Goal: Task Accomplishment & Management: Complete application form

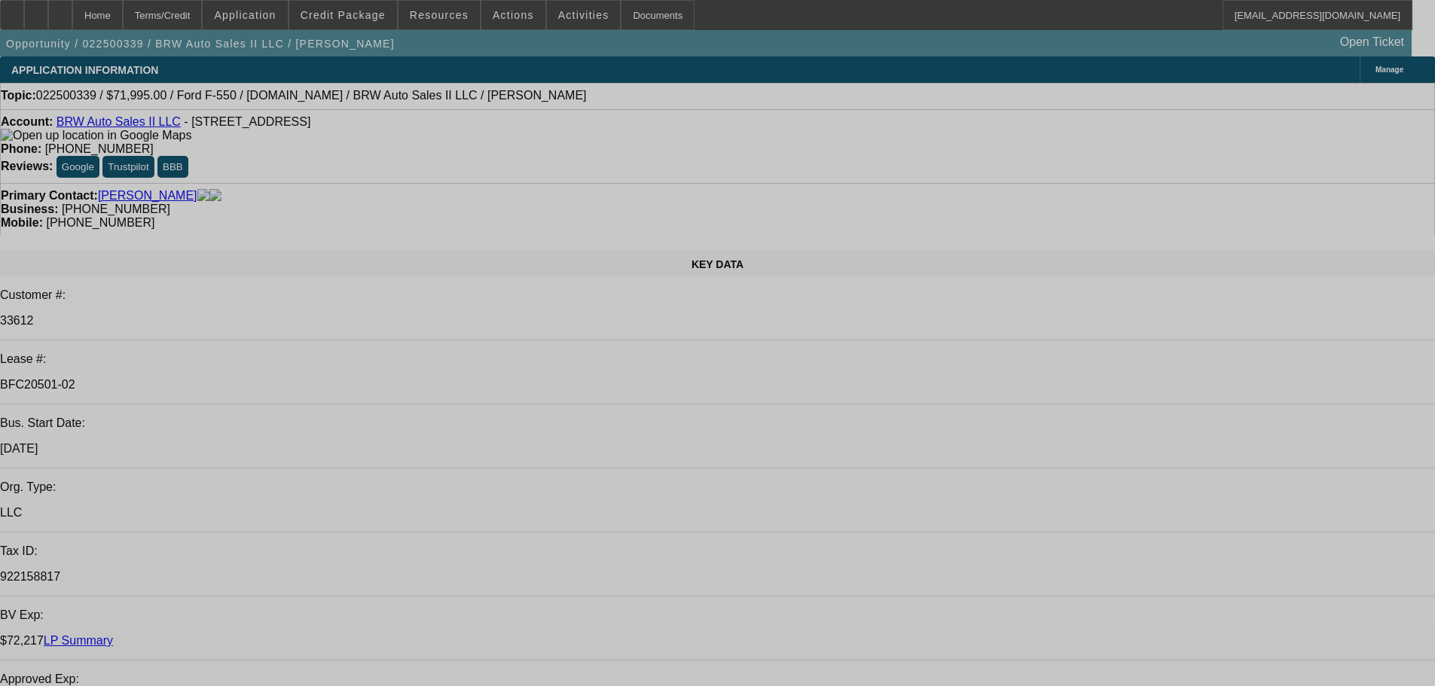
select select "0"
select select "2"
select select "0.1"
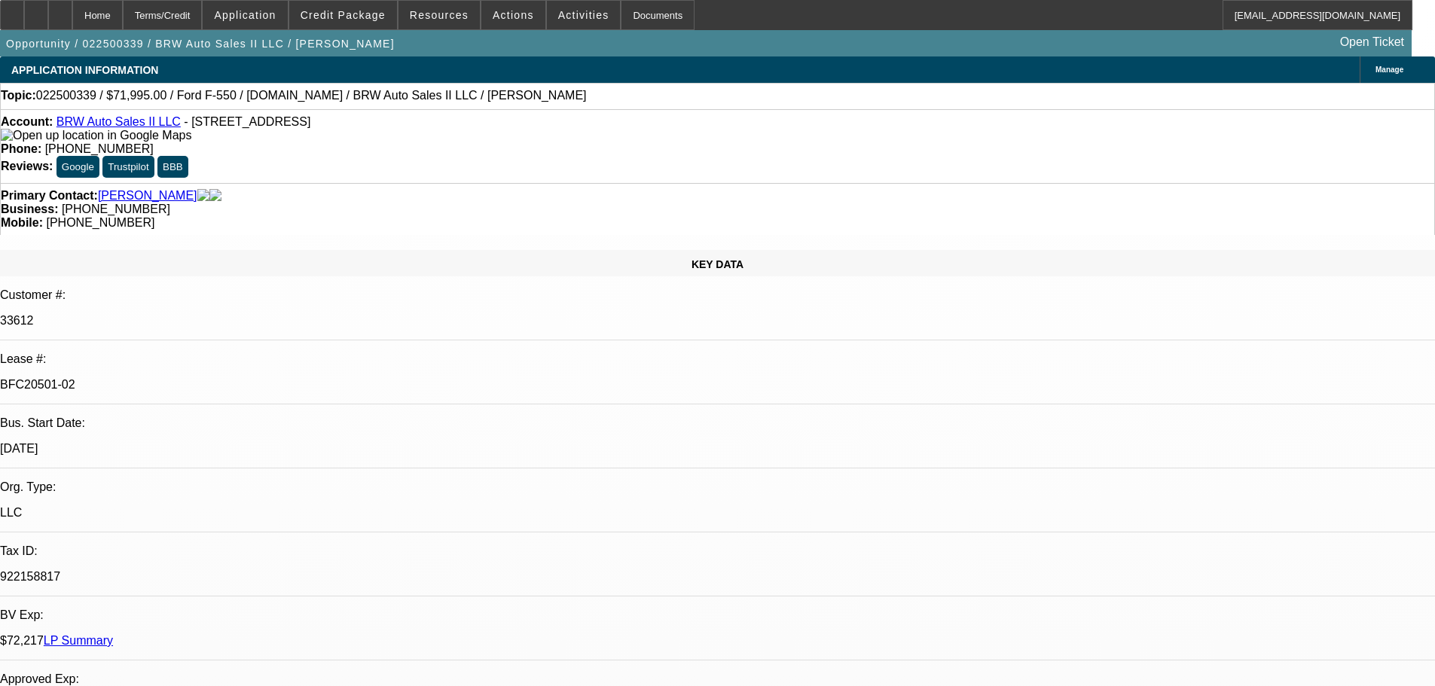
select select "4"
select select "0"
select select "2"
select select "0.1"
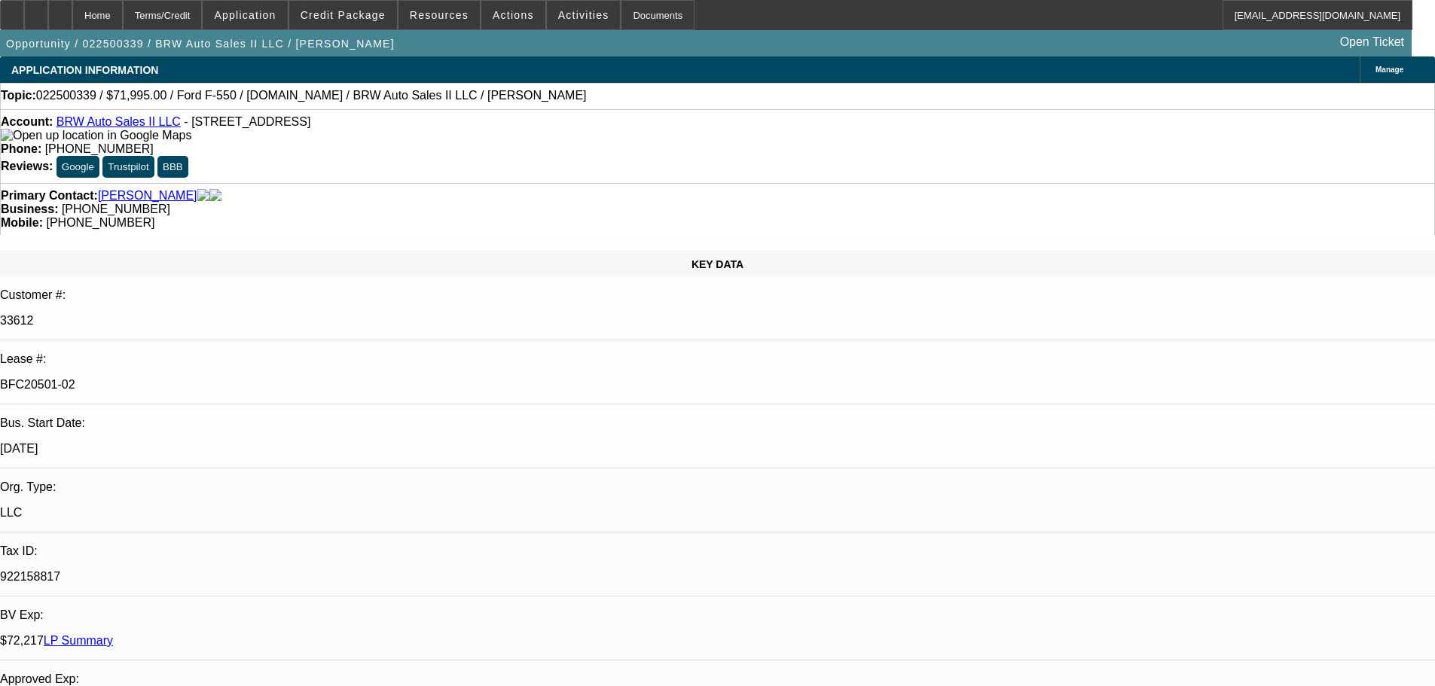
select select "4"
select select "0"
select select "2"
select select "0.1"
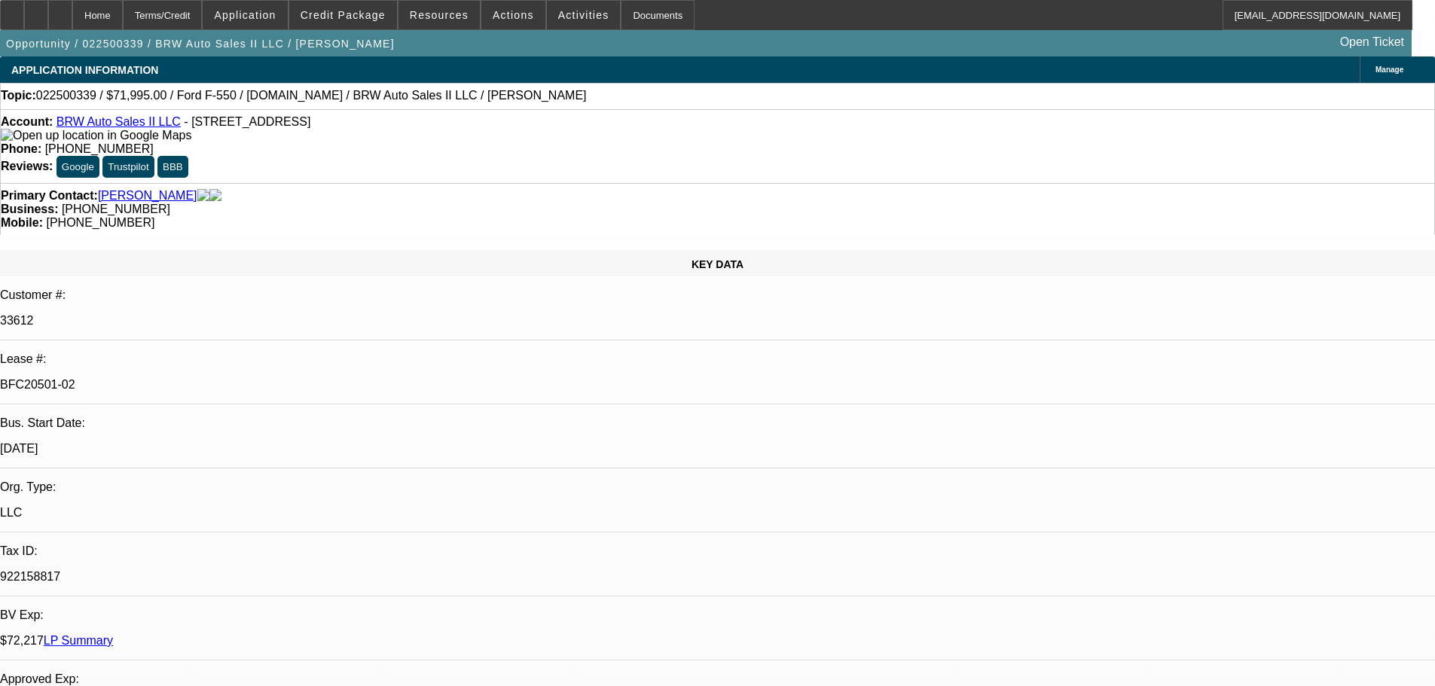
select select "4"
select select "0"
select select "2"
select select "0.1"
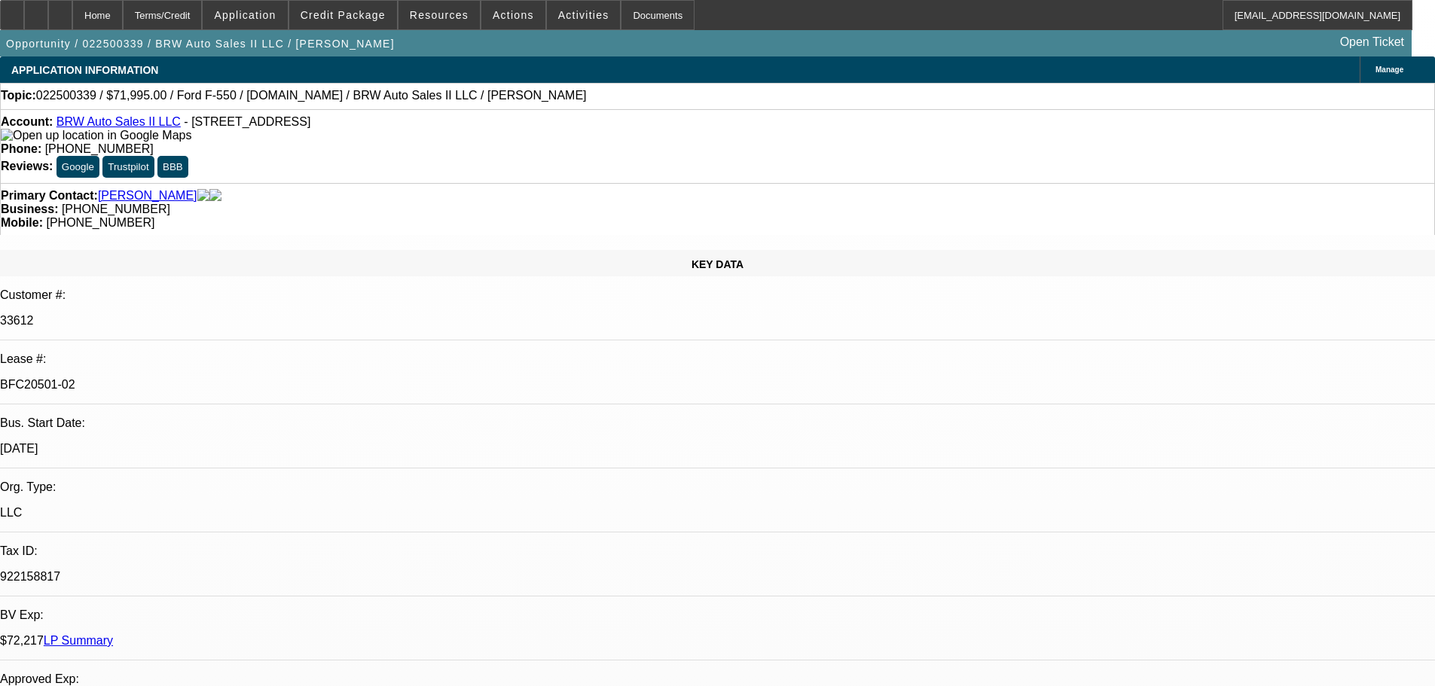
select select "4"
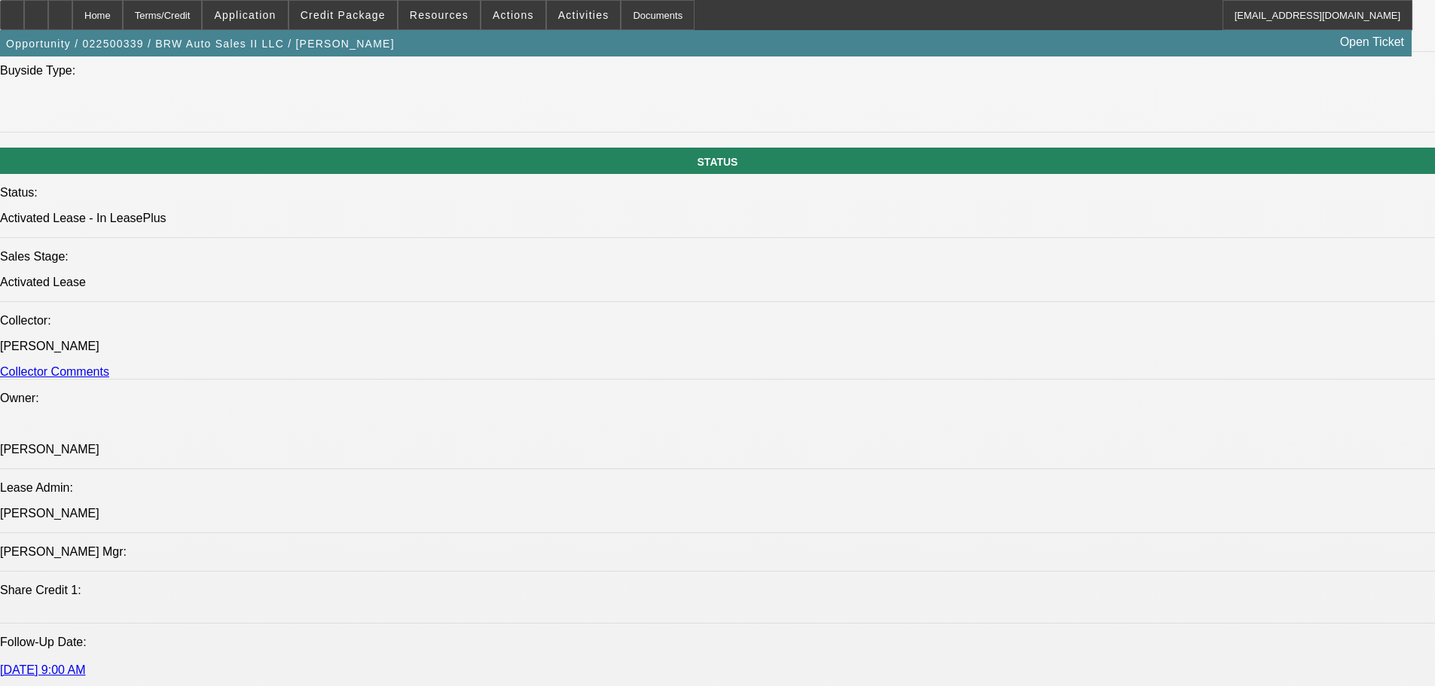
scroll to position [1657, 0]
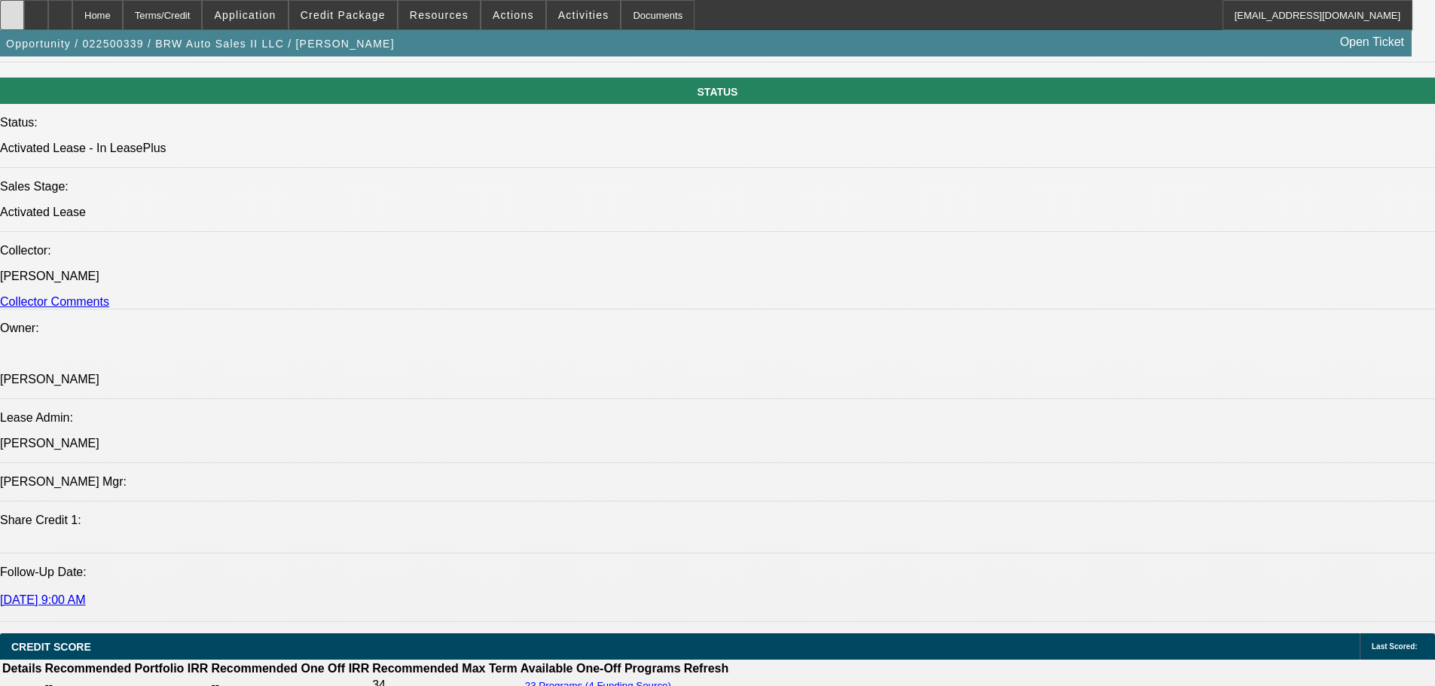
click at [17, 8] on div at bounding box center [12, 15] width 24 height 30
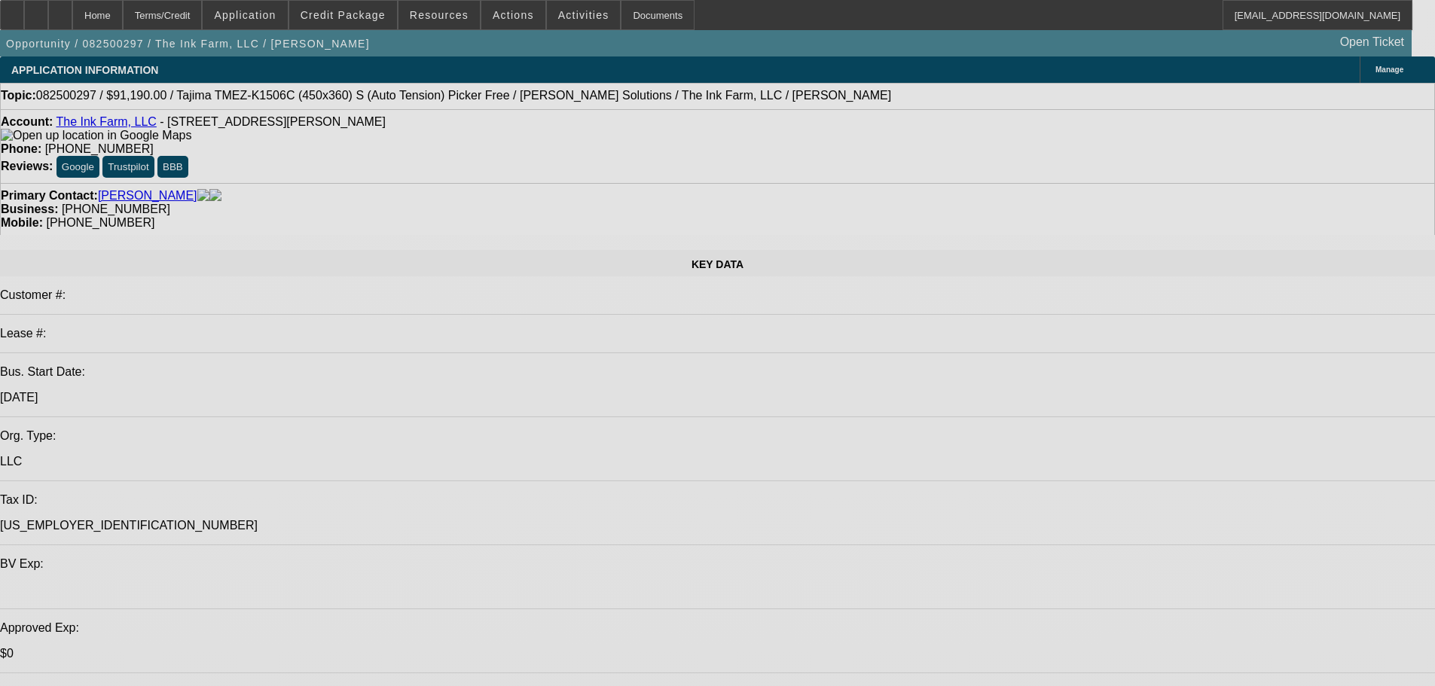
select select "0"
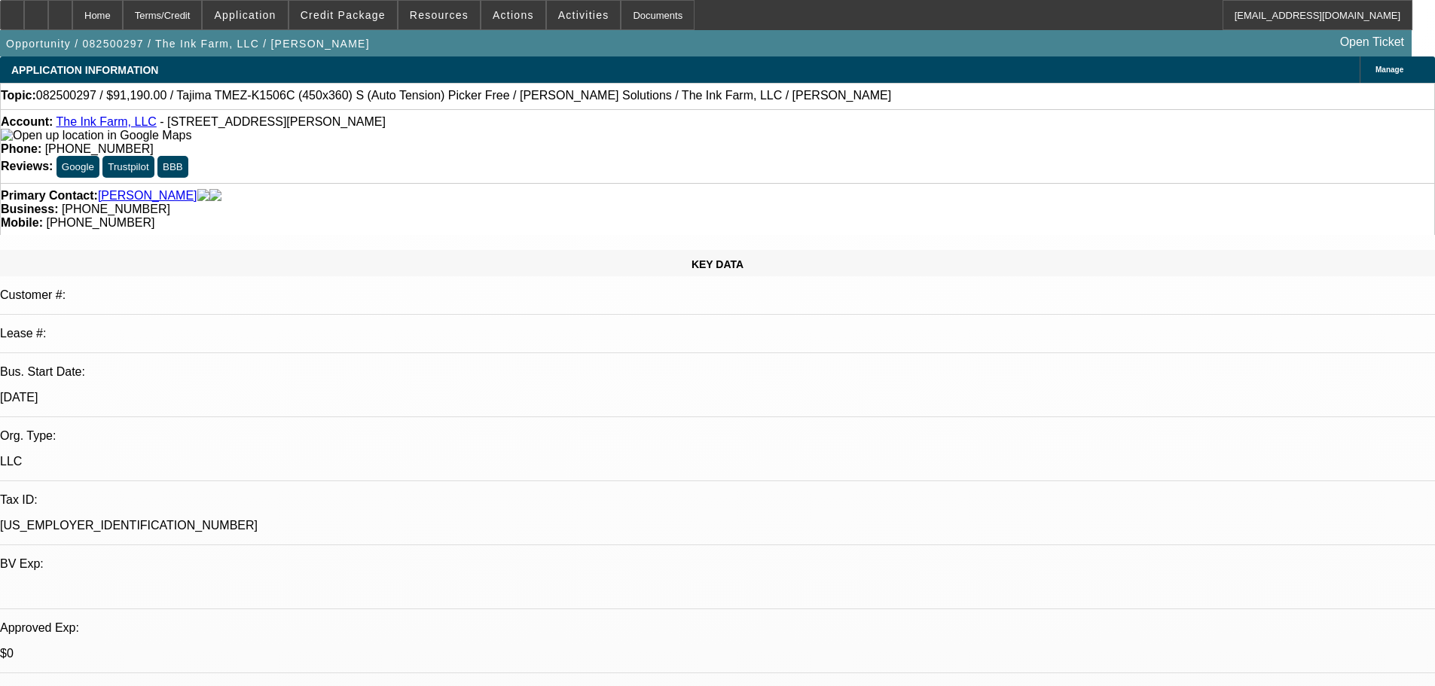
select select "2"
select select "0.1"
select select "4"
select select "0"
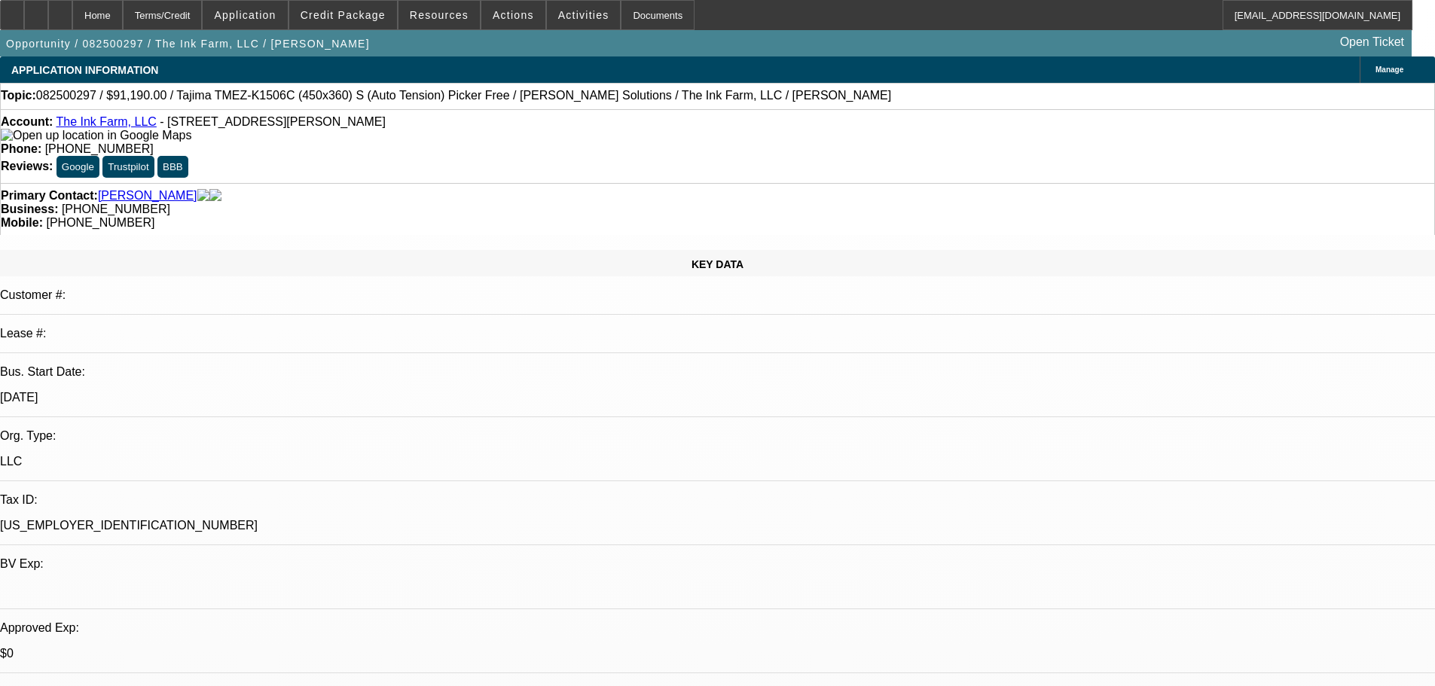
select select "2"
select select "0.1"
select select "4"
click at [376, 19] on span "Credit Package" at bounding box center [343, 15] width 85 height 12
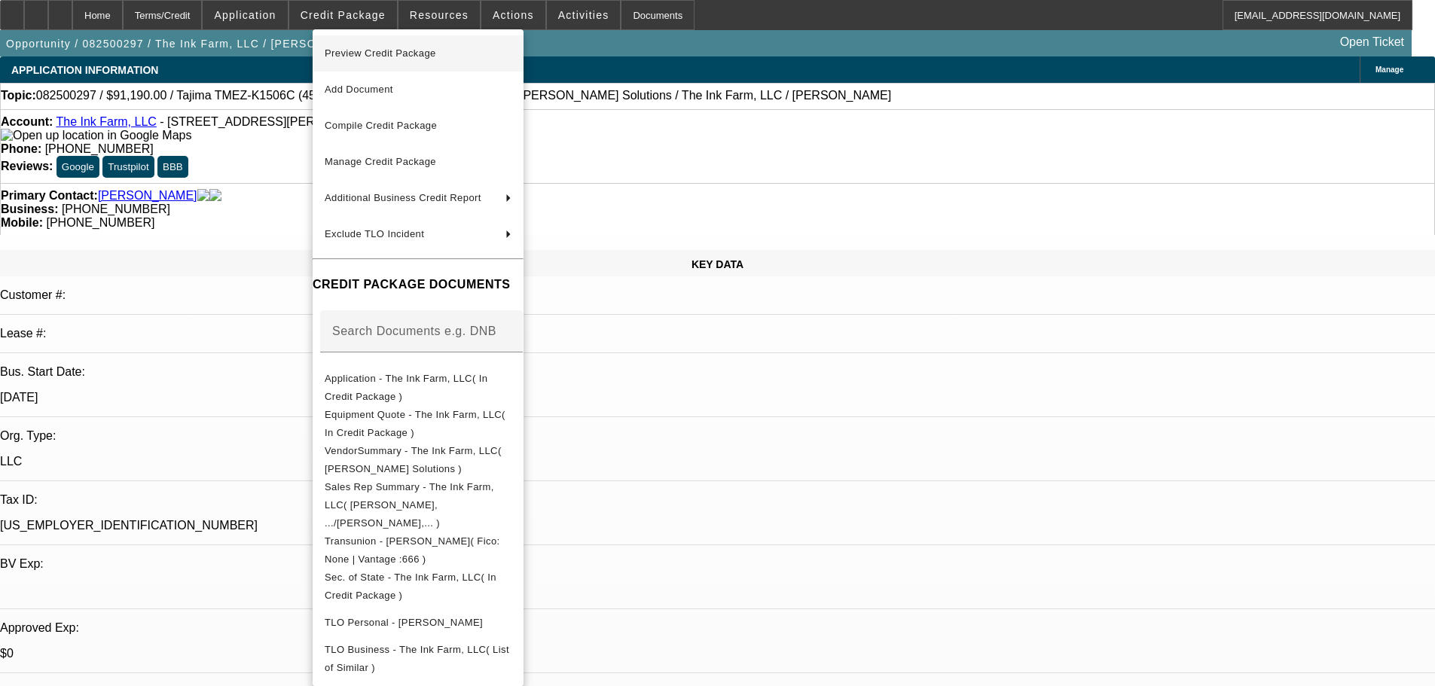
click at [368, 50] on span "Preview Credit Package" at bounding box center [381, 52] width 112 height 11
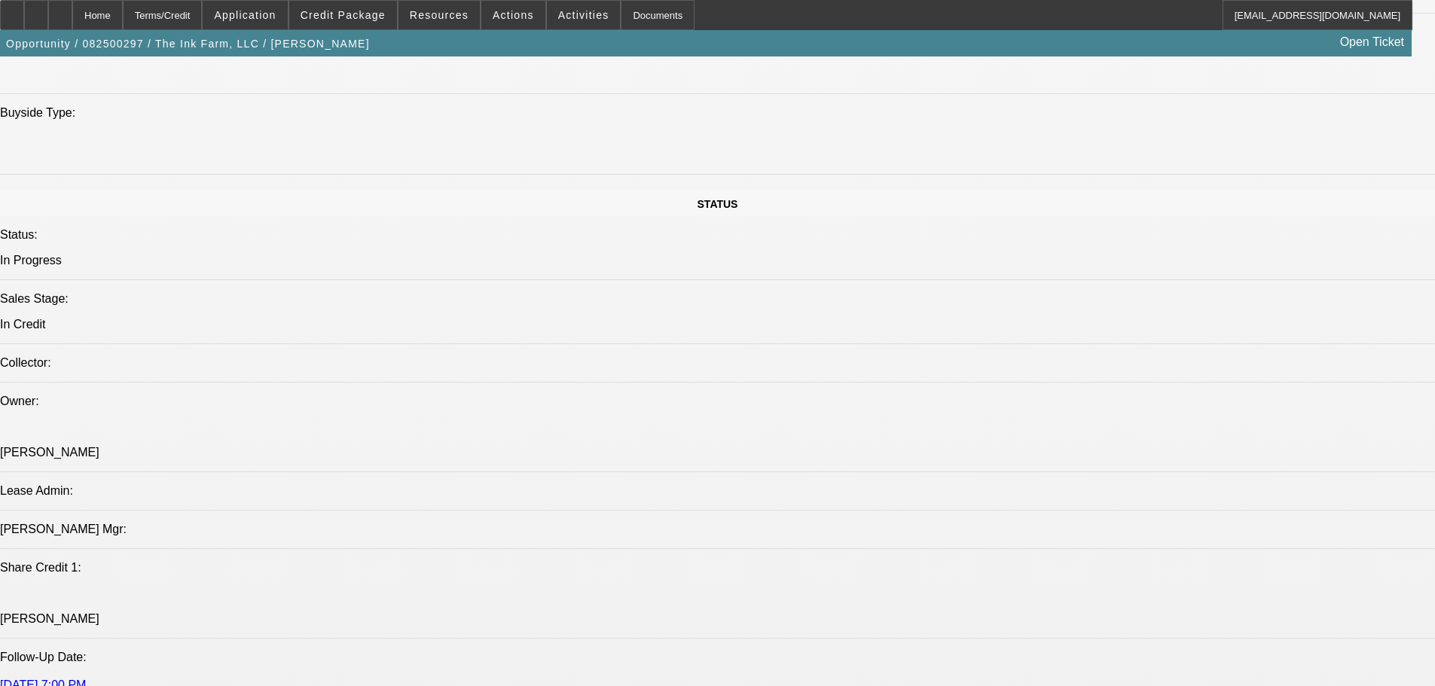
scroll to position [1582, 0]
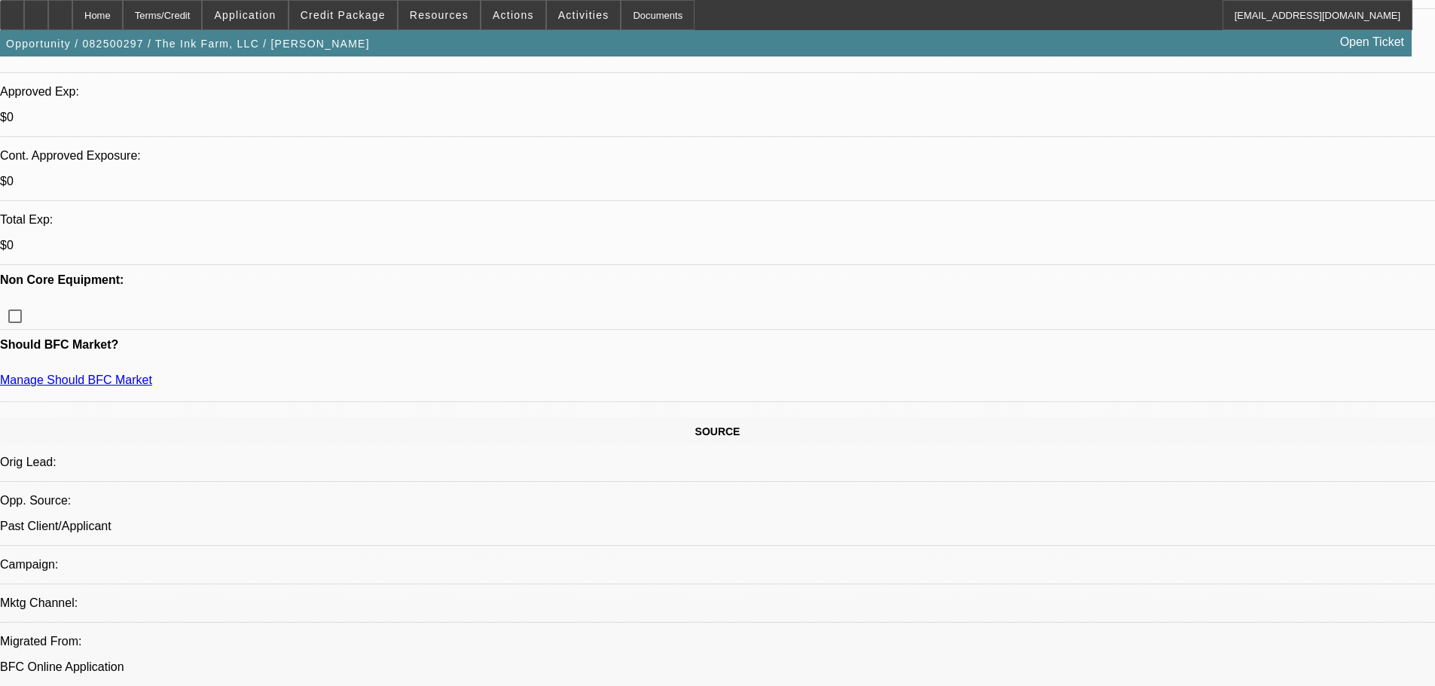
scroll to position [527, 0]
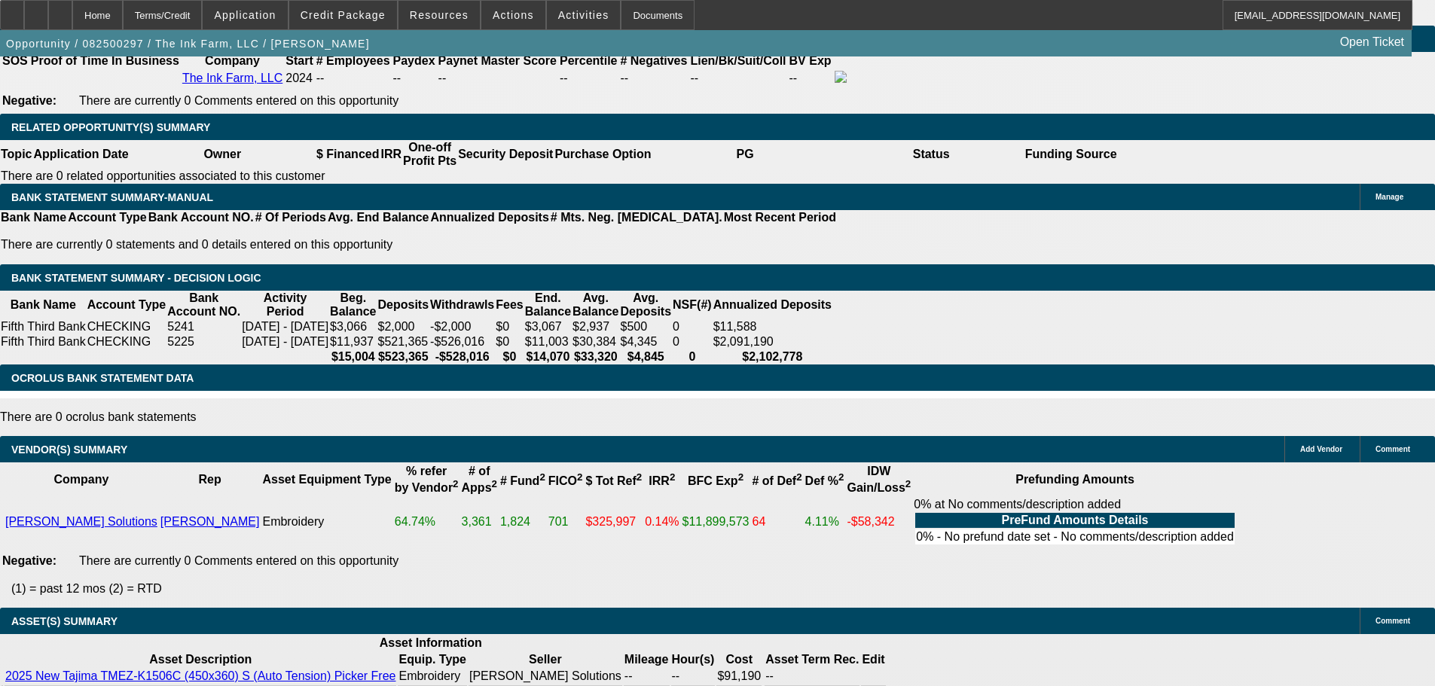
scroll to position [2718, 0]
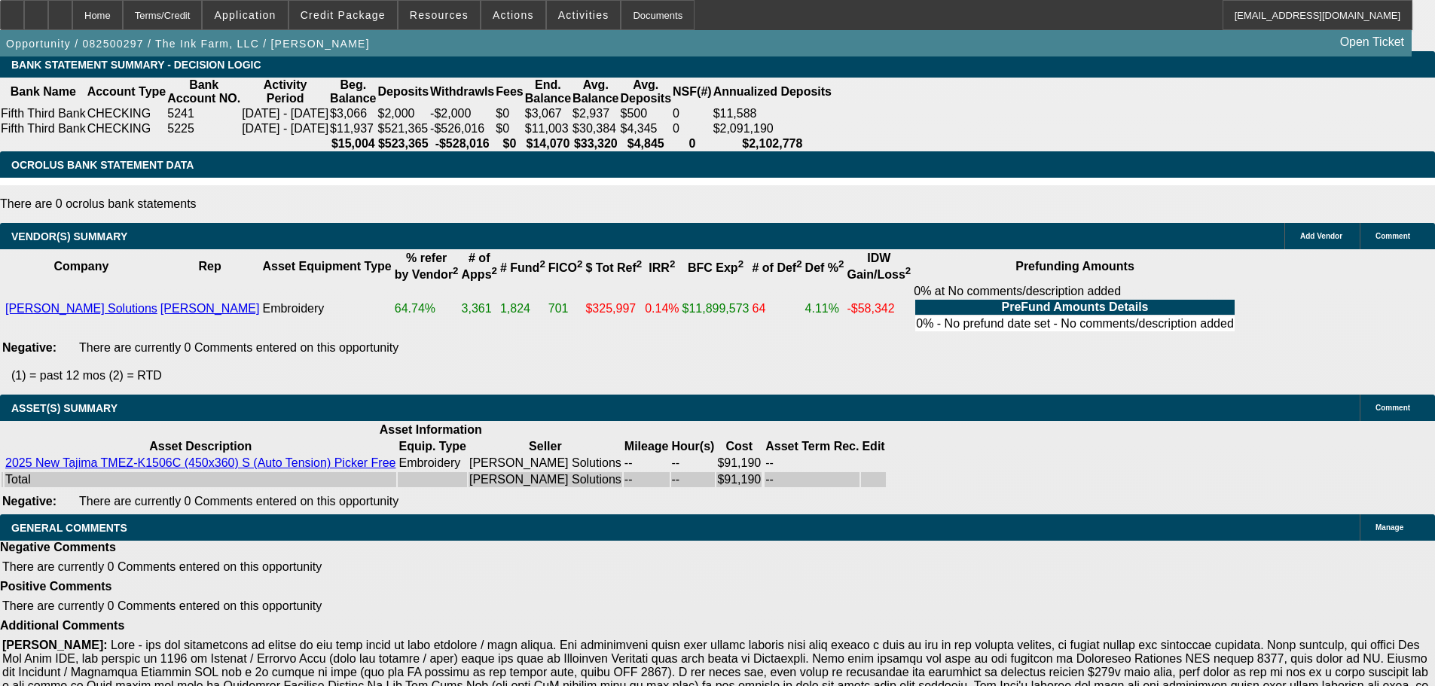
select select "6"
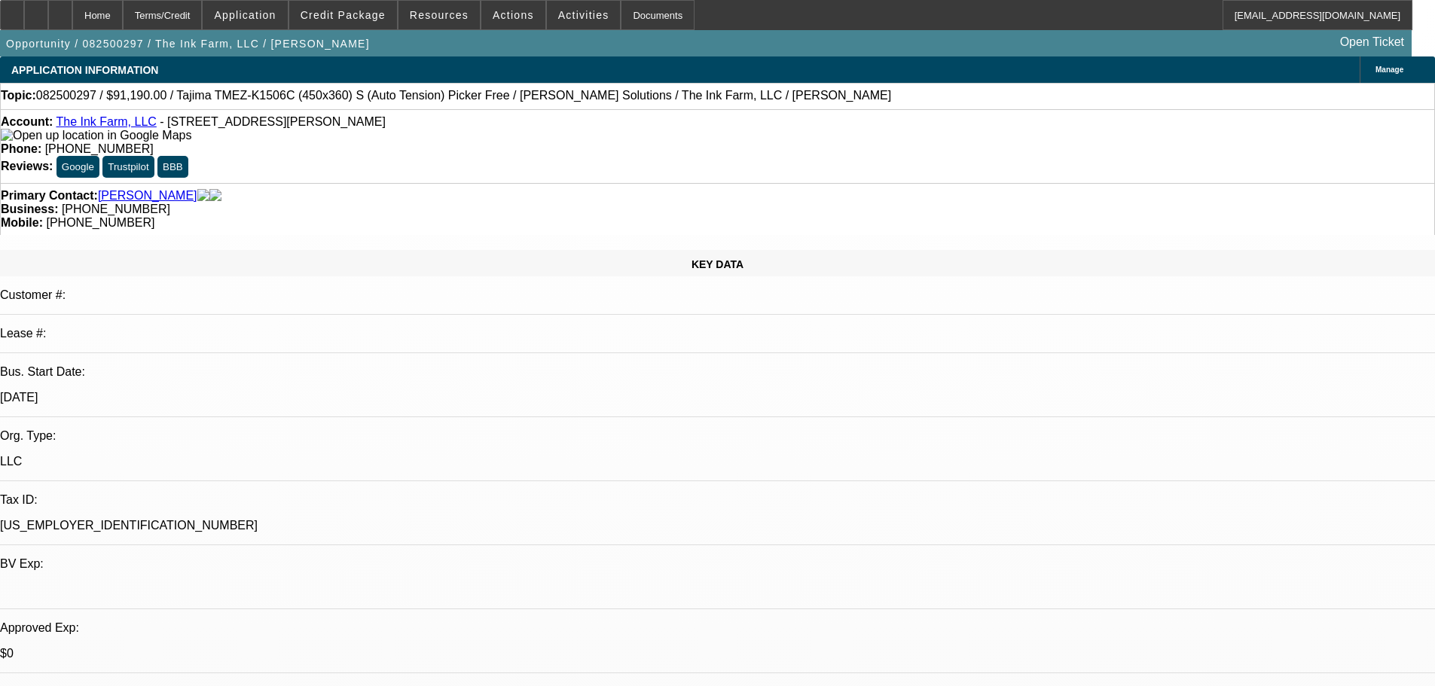
type textarea "JOHN- WHERES THE WIFES CREDIT AS SHE WAS SO CO-OWNER AND PG ON ALL THE HOLLYWOO…"
click at [33, 136] on img at bounding box center [96, 136] width 191 height 14
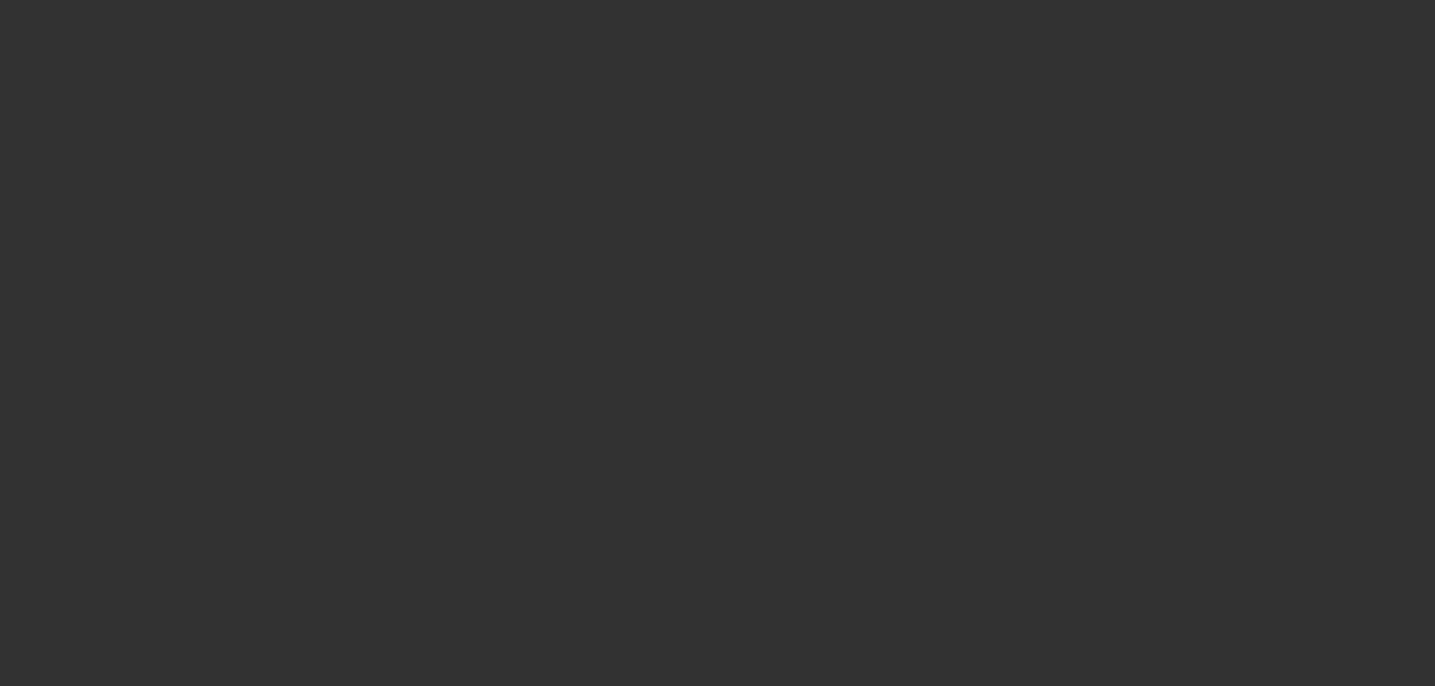
select select "0"
select select "2"
select select "0.1"
select select "4"
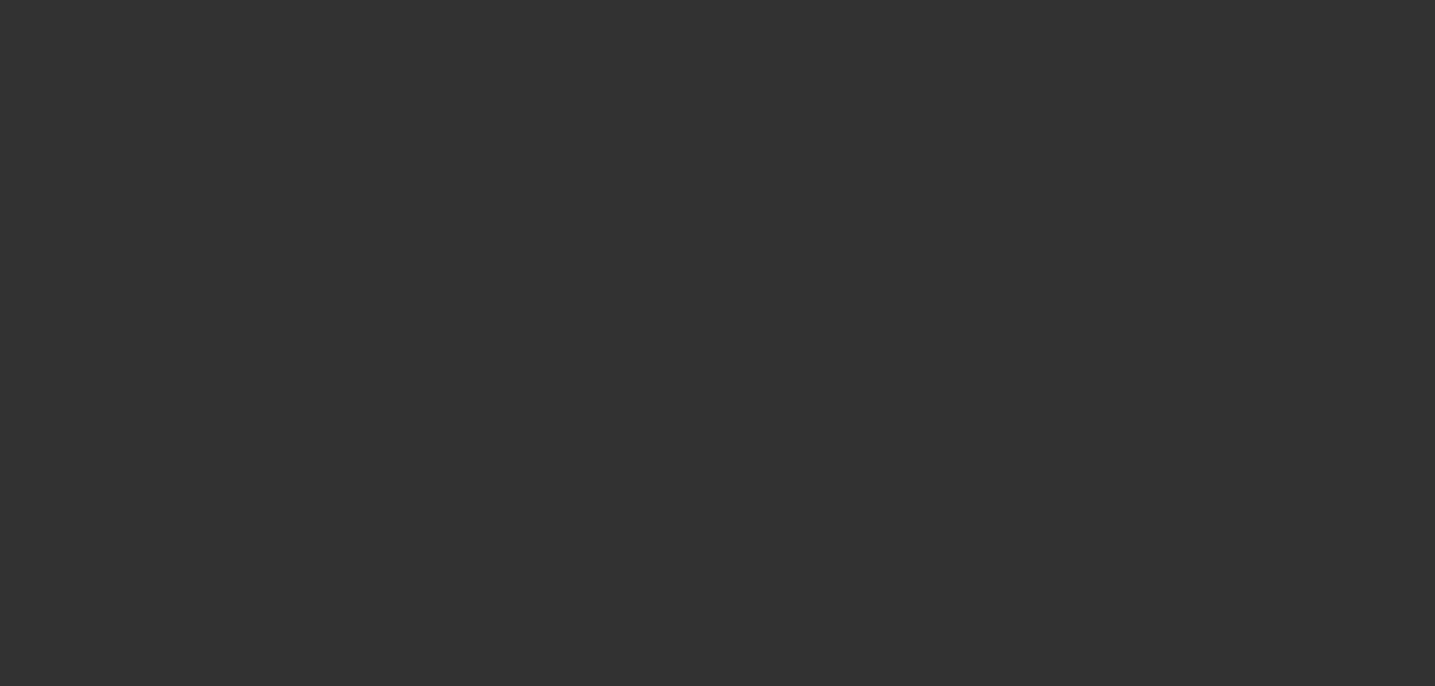
select select "0"
select select "2"
select select "0.1"
select select "4"
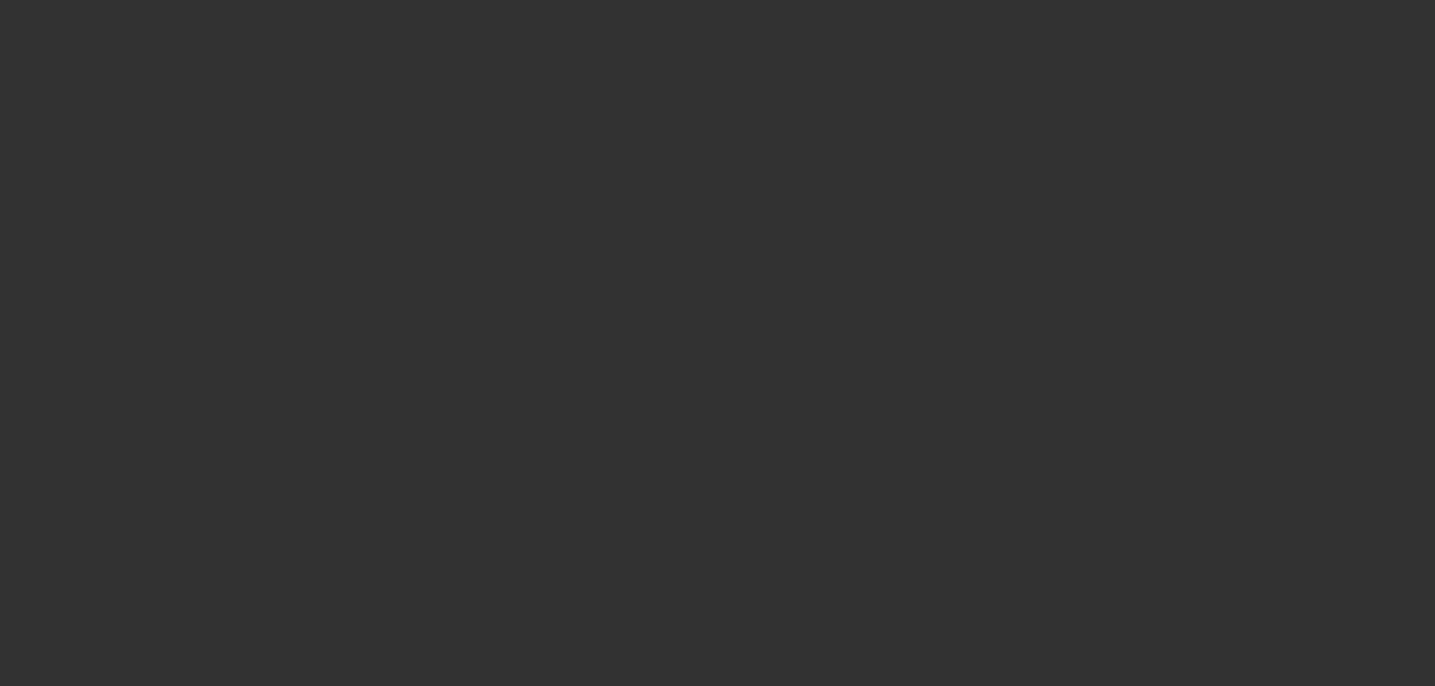
select select "0"
select select "2"
select select "0.1"
select select "4"
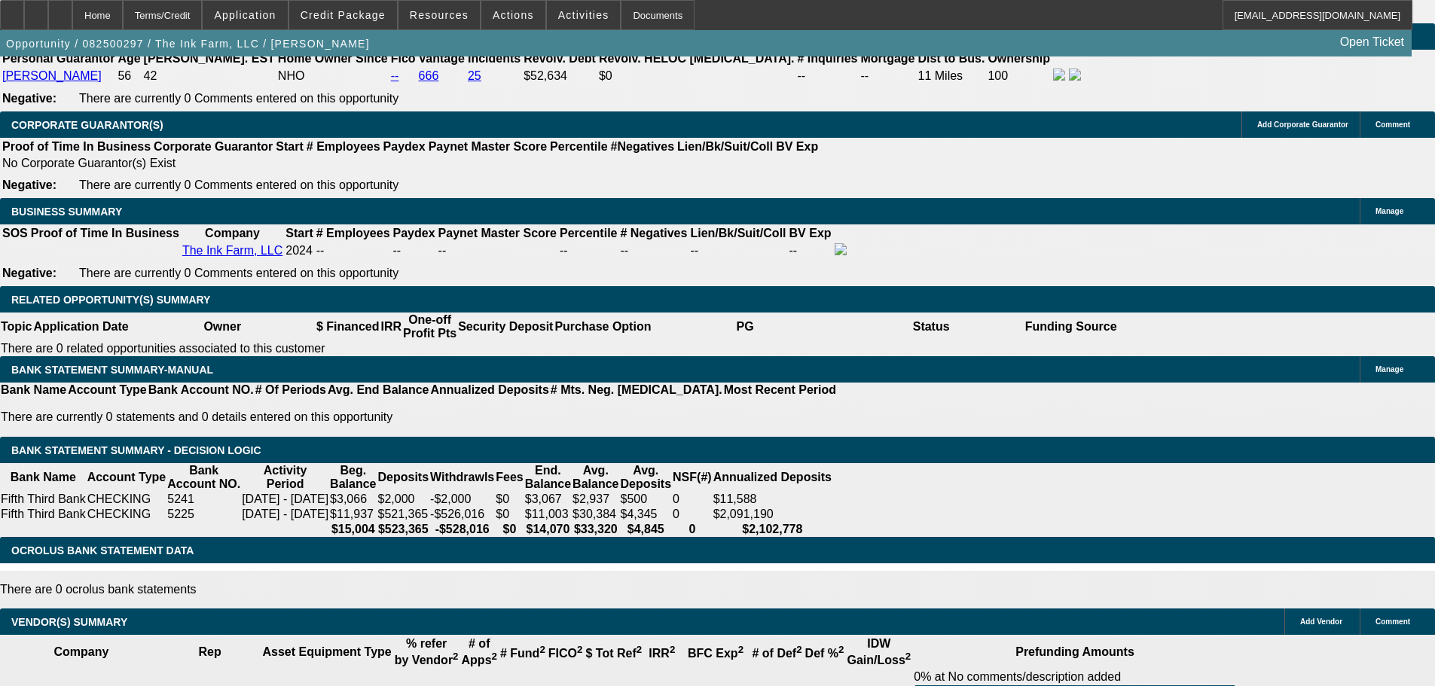
scroll to position [2562, 0]
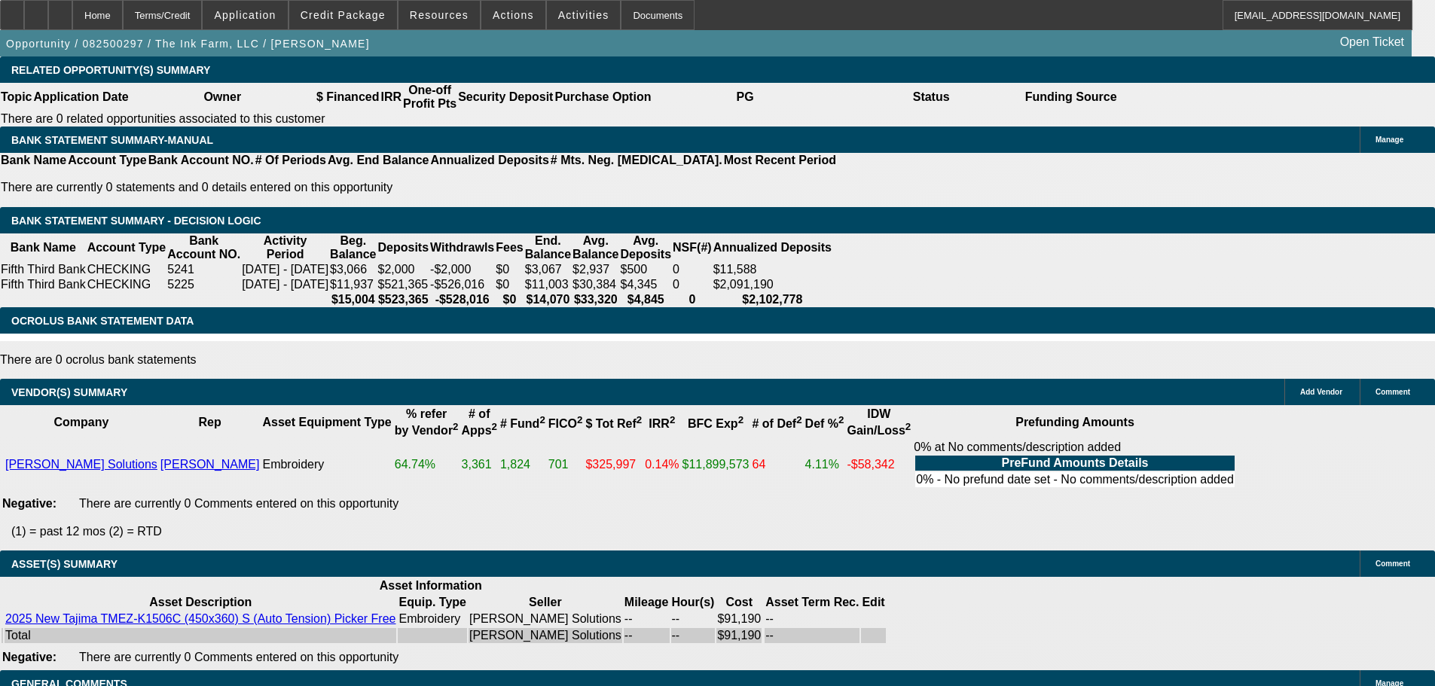
select select "6"
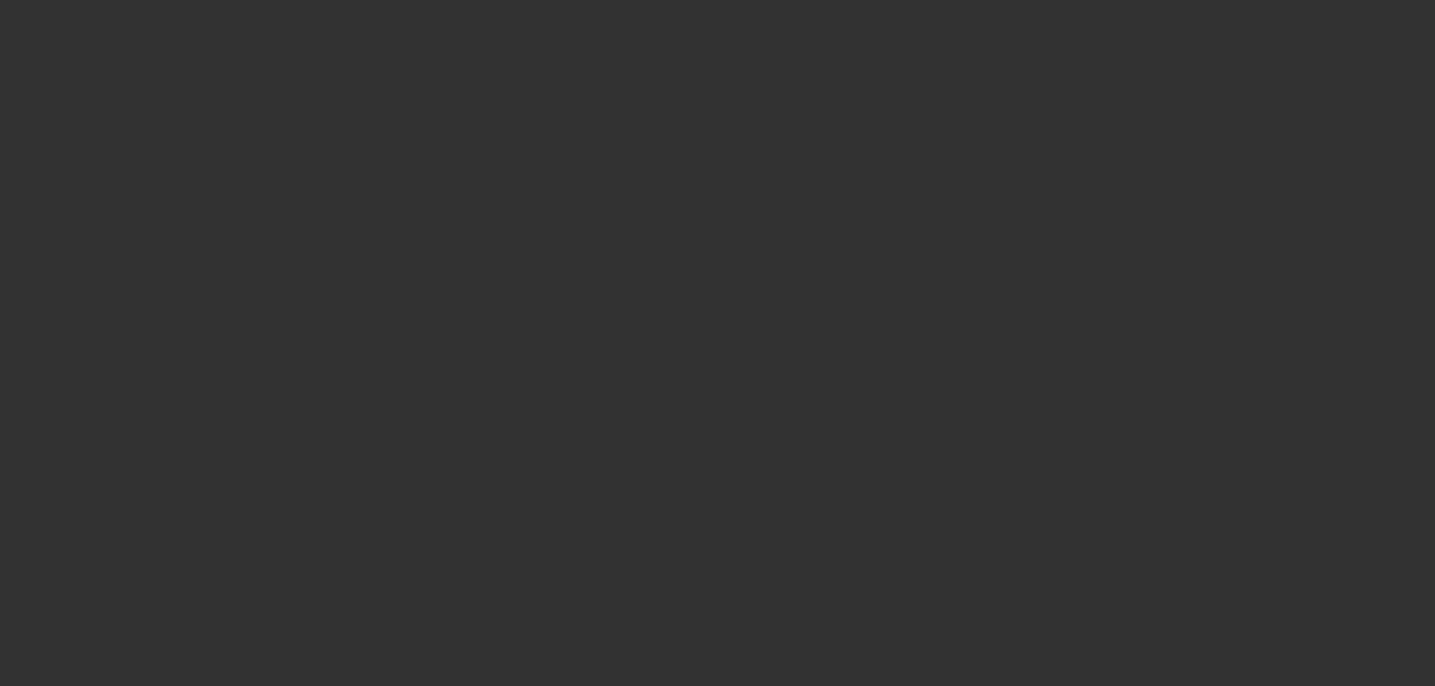
scroll to position [0, 0]
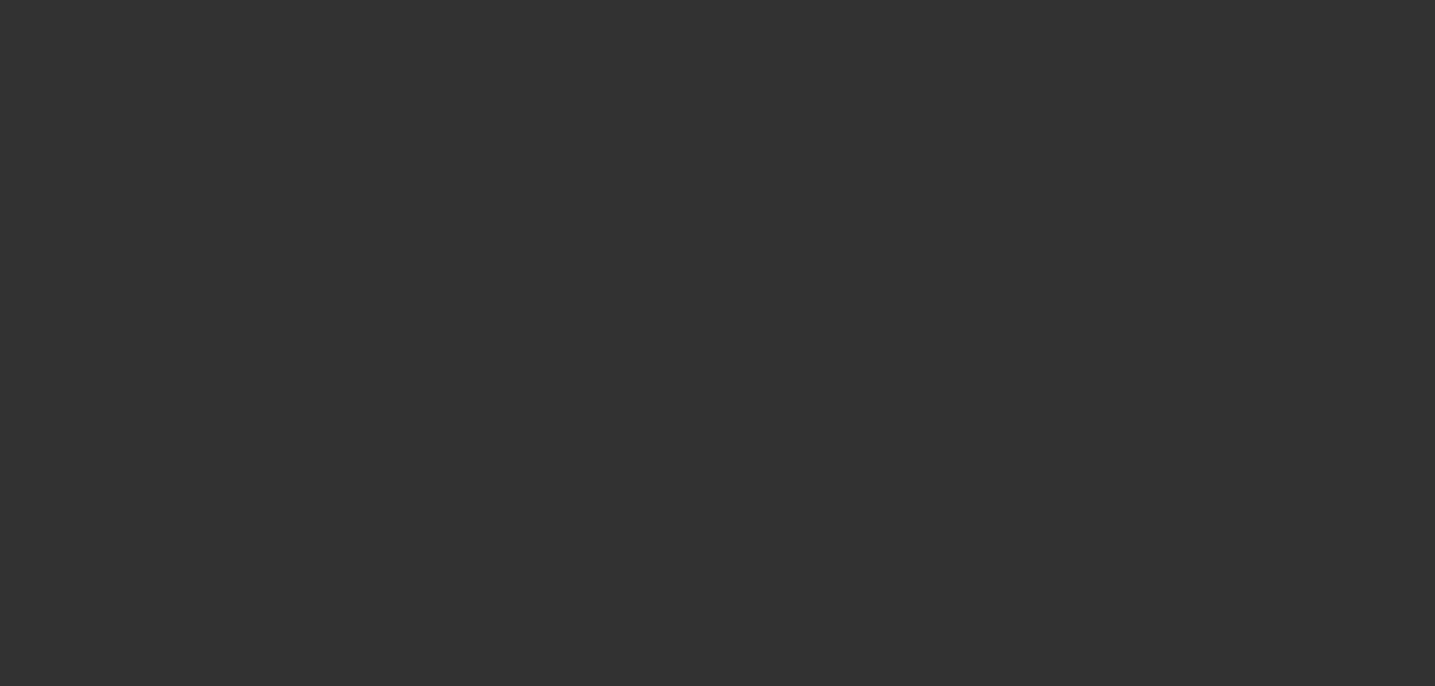
select select "0"
select select "2"
select select "0.1"
select select "4"
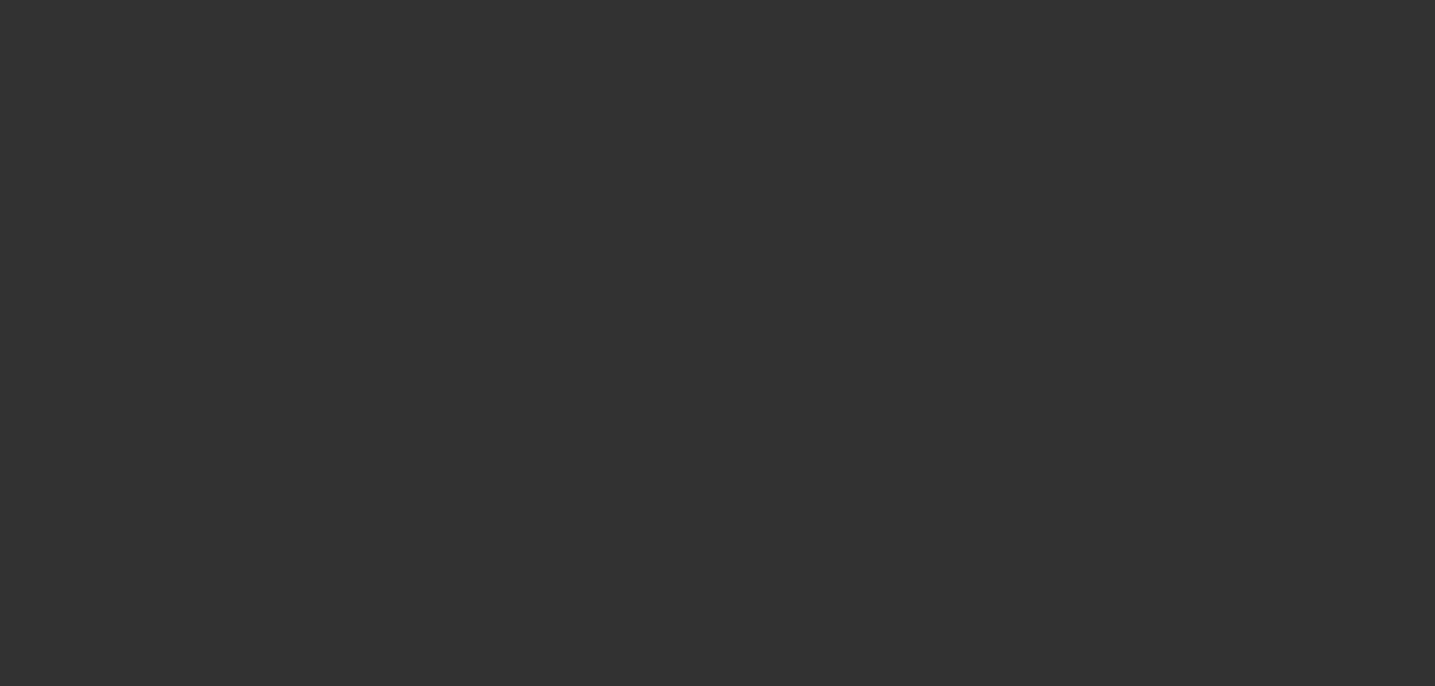
select select "0"
select select "2"
select select "0.1"
select select "4"
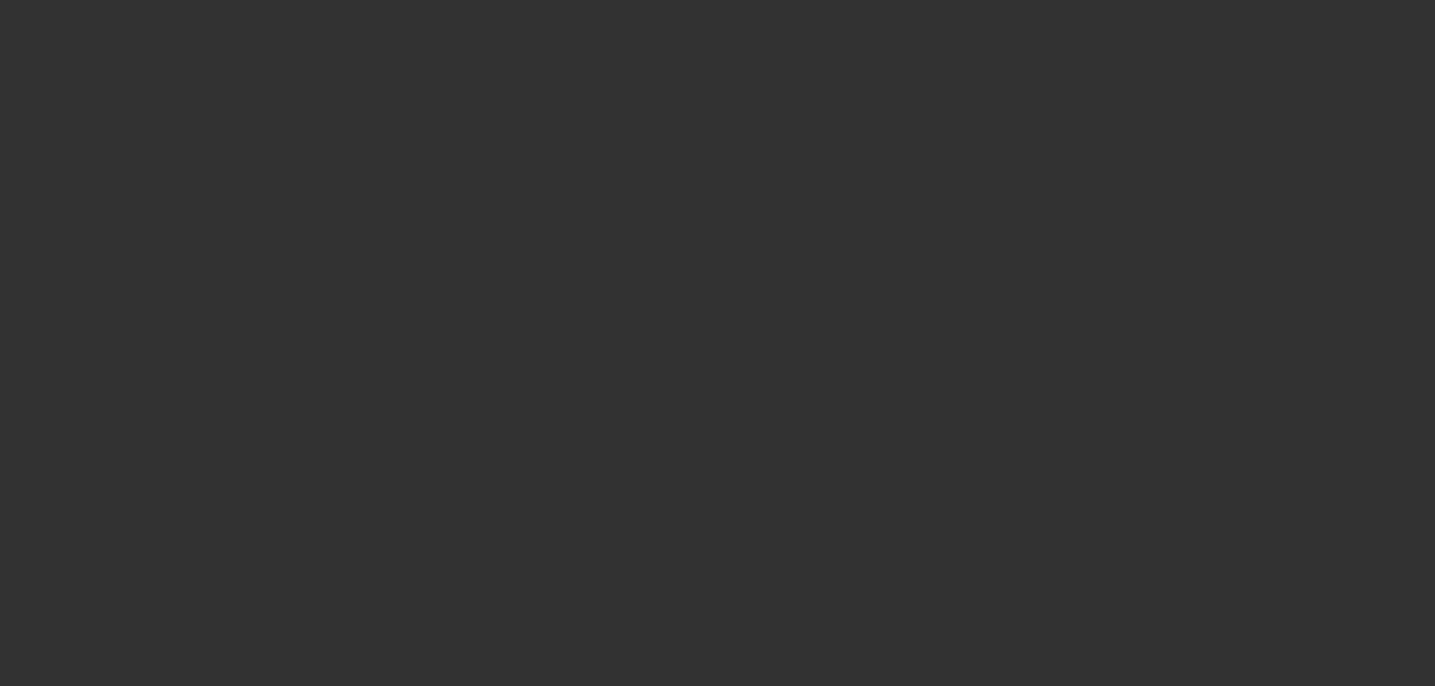
select select "0"
select select "2"
select select "0.1"
select select "4"
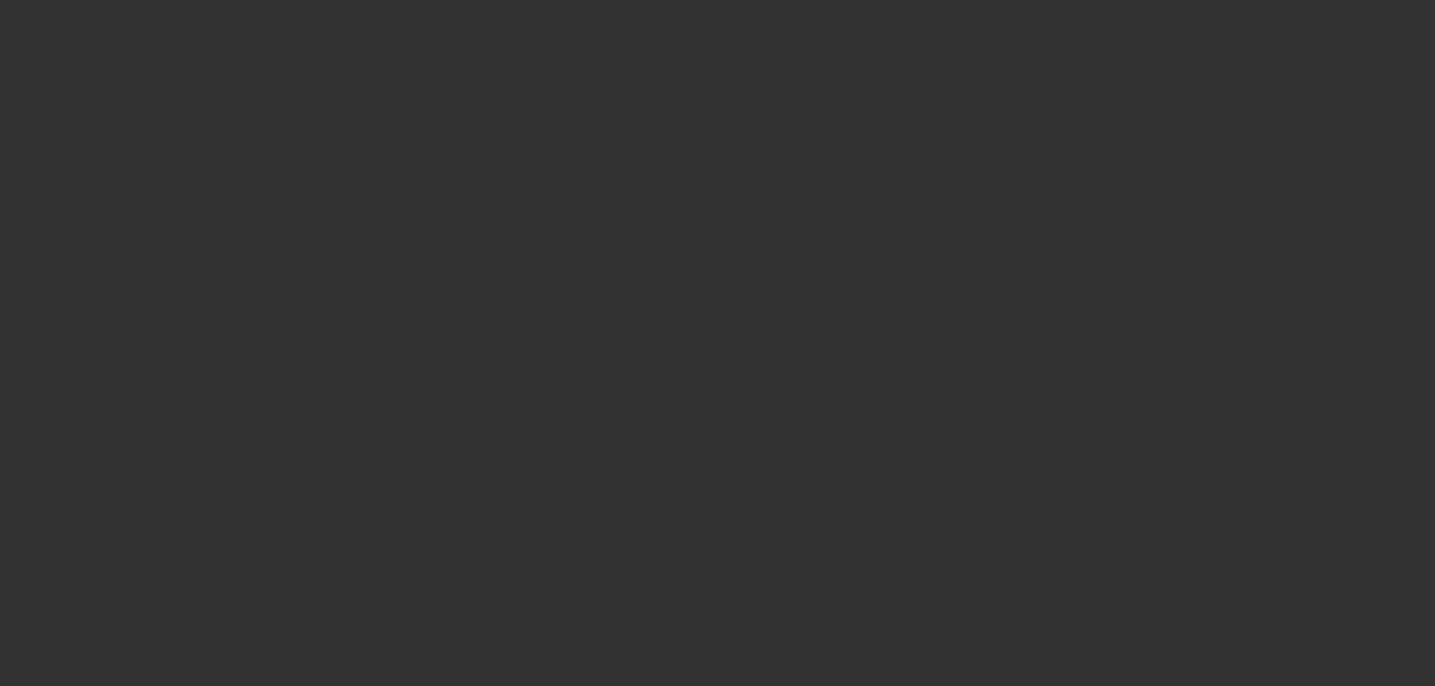
select select "0"
select select "2"
select select "0.1"
select select "4"
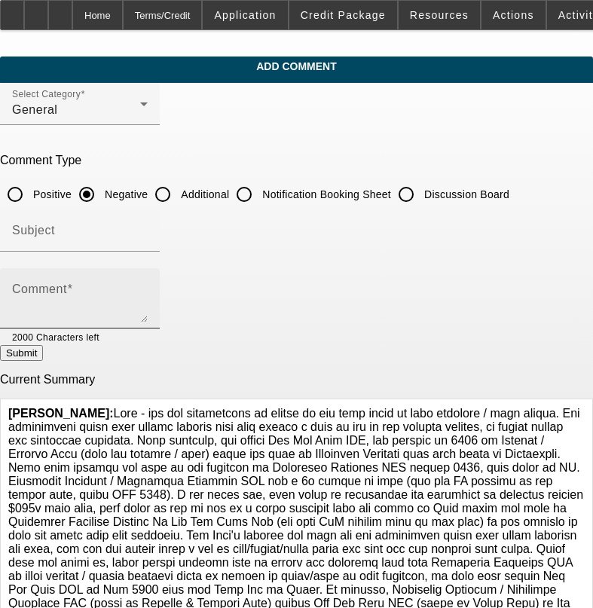
click at [100, 295] on textarea "Comment" at bounding box center [80, 304] width 136 height 36
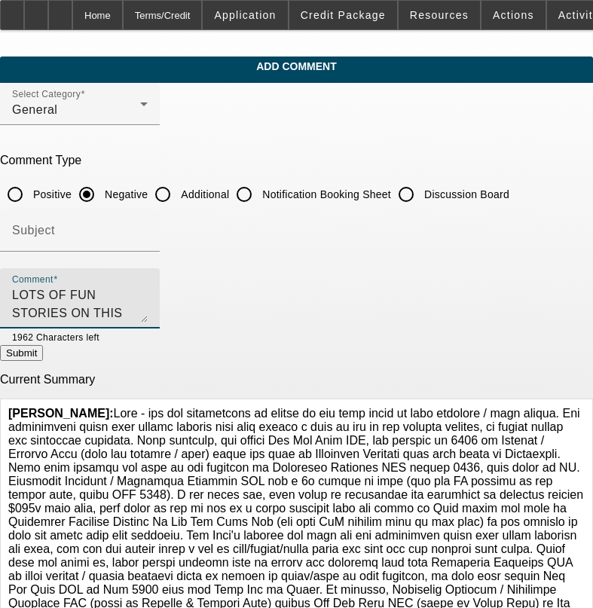
click at [148, 292] on textarea "LOTS OF FUN STORIES ON THIS THIS WEEK" at bounding box center [80, 304] width 136 height 36
click at [148, 289] on textarea "LOTS OF FUN STORIES ON DEALS THIS WEEK - $4,000 AIR," at bounding box center [80, 304] width 136 height 36
click at [148, 297] on textarea "LOTS OF FUN STORIES ON DEALS THIS WEEK - $4,000 AIR, [PERSON_NAME] OWED," at bounding box center [80, 304] width 136 height 36
click at [148, 316] on textarea "LOTS OF FUN STORIES ON DEALS THIS WEEK - $4,000 AIR, [PERSON_NAME] OWED, NO MTG…" at bounding box center [80, 304] width 136 height 36
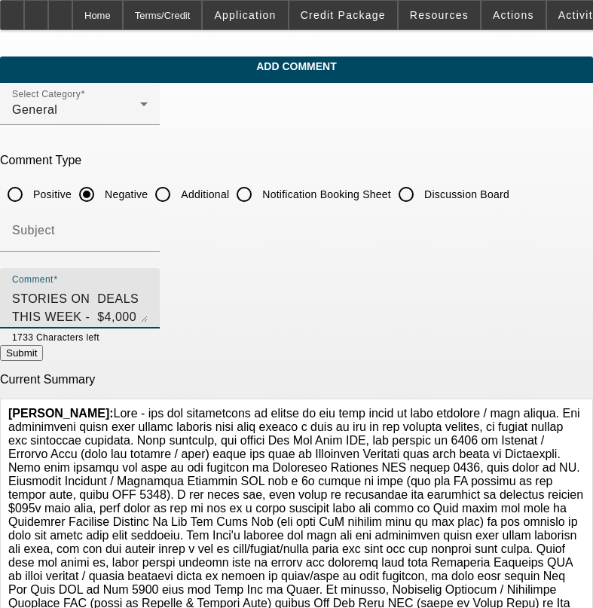
scroll to position [32, 0]
click at [148, 293] on textarea "LOTS OF FUN STORIES ON DEALS THIS WEEK - $4,000 AIR, [PERSON_NAME] OWED, NO MTG…" at bounding box center [80, 304] width 136 height 36
click at [145, 313] on textarea "LOTS OF FUN STORIES ON DEALS THIS WEEK - $4,000 AIR, [PERSON_NAME] OWED, NO MTG…" at bounding box center [80, 304] width 136 height 36
click at [148, 316] on textarea "LOTS OF FUN STORIES ON DEALS THIS WEEK - $4,000 AIR, [PERSON_NAME] OWED, NO MTG…" at bounding box center [80, 304] width 136 height 36
type textarea "LOTS OF FUN STORIES ON DEALS THIS WEEK - $4,000 AIR, [PERSON_NAME] OWED, NO MTG…"
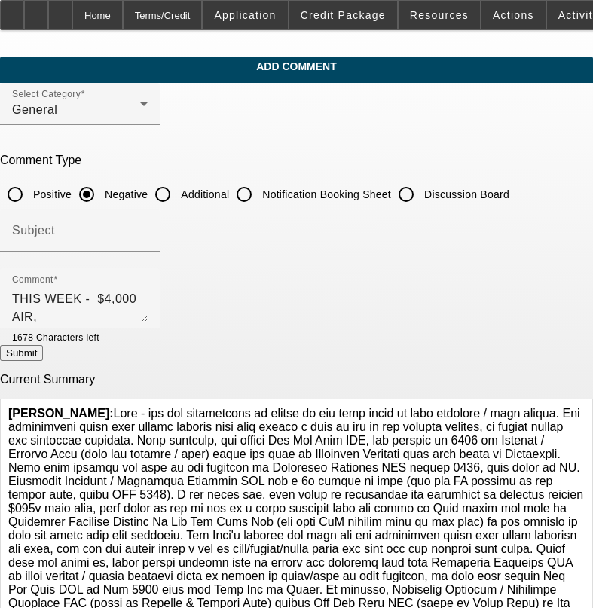
click at [43, 352] on button "Submit" at bounding box center [21, 353] width 43 height 16
